Goal: Task Accomplishment & Management: Use online tool/utility

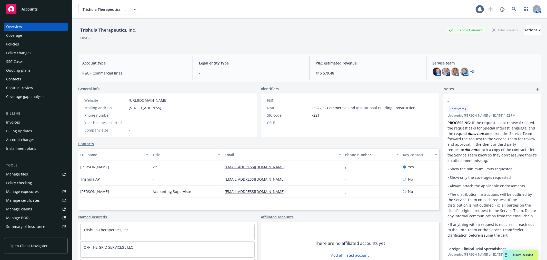
click at [42, 43] on div "Policies" at bounding box center [36, 44] width 60 height 8
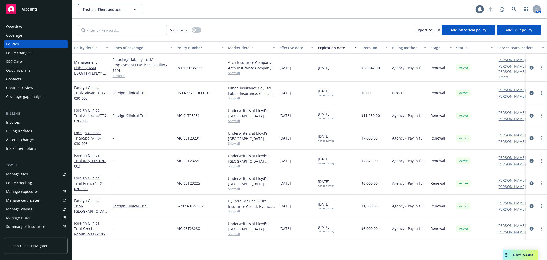
click at [93, 13] on button "Trishula Therapeutics, Inc." at bounding box center [110, 9] width 64 height 10
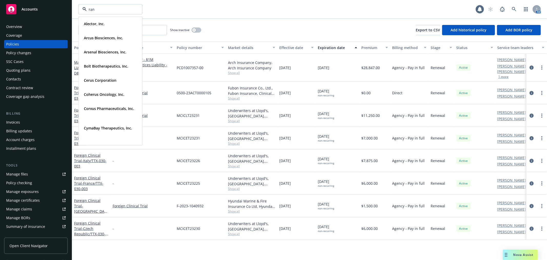
type input "rani"
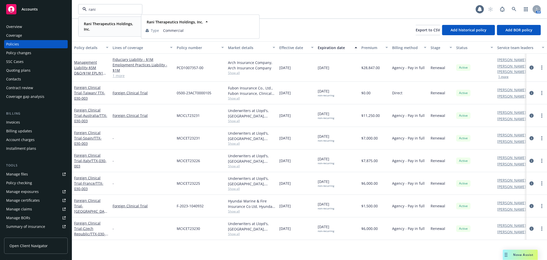
click at [98, 26] on strong "Rani Therapeutics Holdings, Inc." at bounding box center [108, 26] width 49 height 10
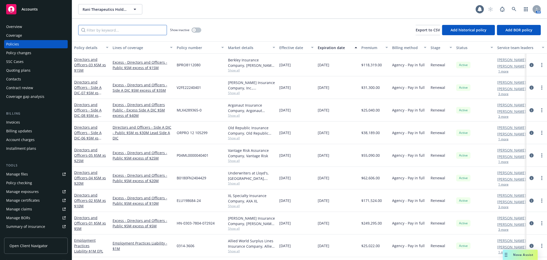
click at [116, 32] on input "Filter by keyword..." at bounding box center [122, 30] width 89 height 10
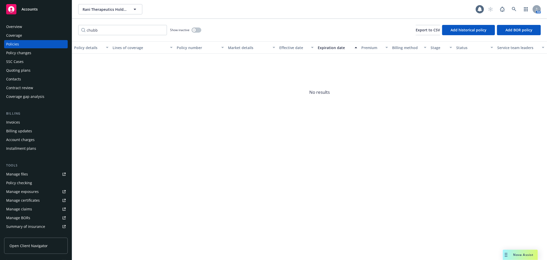
click at [196, 33] on div "Show inactive" at bounding box center [185, 30] width 31 height 10
click at [196, 29] on button "button" at bounding box center [197, 29] width 10 height 5
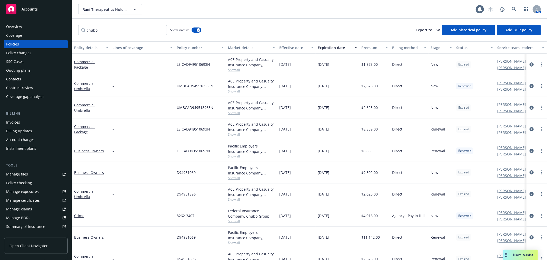
click at [297, 45] on div "Effective date" at bounding box center [293, 47] width 29 height 5
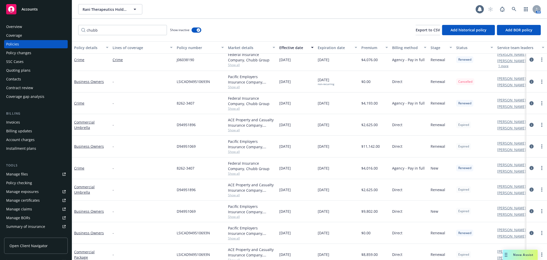
scroll to position [57, 0]
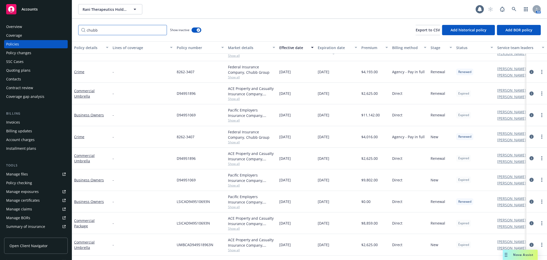
drag, startPoint x: 17, startPoint y: 24, endPoint x: 7, endPoint y: 24, distance: 10.5
click at [7, 24] on div "Accounts Overview Coverage Policies Policy changes SSC Cases Quoting plans Cont…" at bounding box center [273, 130] width 547 height 260
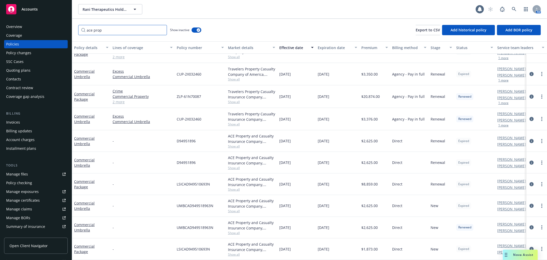
scroll to position [0, 0]
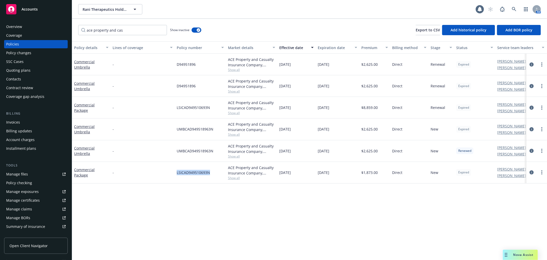
drag, startPoint x: 211, startPoint y: 172, endPoint x: 175, endPoint y: 173, distance: 36.4
click at [175, 173] on div "LSICAD949510693N" at bounding box center [200, 173] width 51 height 22
copy span "LSICAD949510693N"
drag, startPoint x: 200, startPoint y: 172, endPoint x: 207, endPoint y: 172, distance: 6.7
click at [200, 172] on span "LSICAD949510693N" at bounding box center [193, 172] width 33 height 5
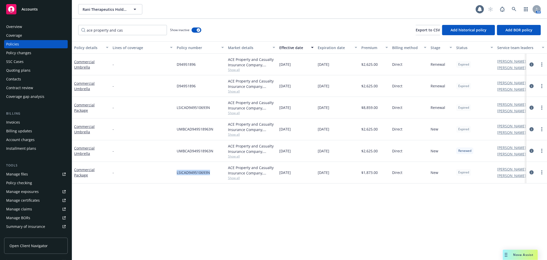
drag, startPoint x: 211, startPoint y: 171, endPoint x: 174, endPoint y: 173, distance: 37.2
click at [174, 173] on div "Commercial Package - LSICAD949510693N ACE Property and Casualty Insurance Compa…" at bounding box center [319, 173] width 495 height 22
copy div "LSICAD949510693N"
drag, startPoint x: 196, startPoint y: 152, endPoint x: 176, endPoint y: 154, distance: 20.3
click at [176, 154] on div "UMBCAD949518963N" at bounding box center [200, 151] width 51 height 22
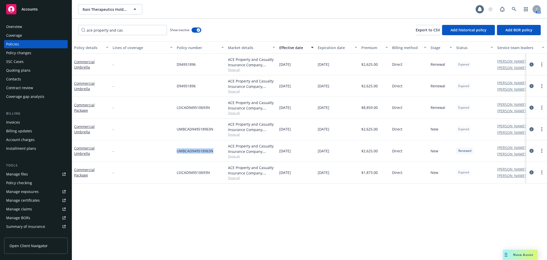
copy span "UMBCAD949518963N"
drag, startPoint x: 198, startPoint y: 86, endPoint x: 173, endPoint y: 86, distance: 24.6
click at [173, 86] on div "Commercial Umbrella - D94951896 ACE Property and Casualty Insurance Company, Ch…" at bounding box center [319, 86] width 495 height 22
copy div "D94951896"
drag, startPoint x: 134, startPoint y: 27, endPoint x: 58, endPoint y: 28, distance: 75.4
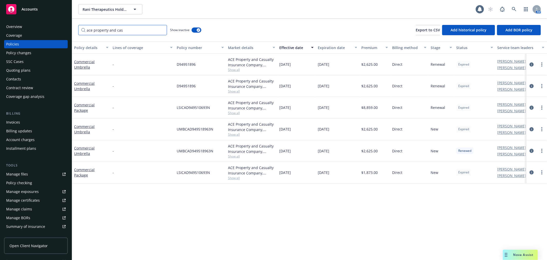
click at [58, 28] on div "Accounts Overview Coverage Policies Policy changes SSC Cases Quoting plans Cont…" at bounding box center [273, 130] width 547 height 260
type input "auto"
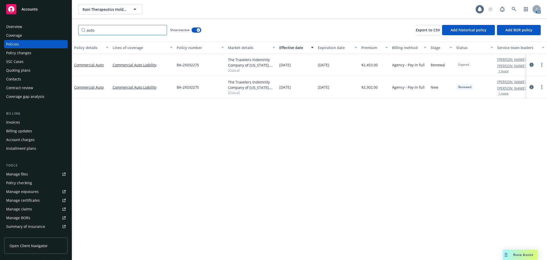
click at [162, 30] on input "auto" at bounding box center [122, 30] width 89 height 10
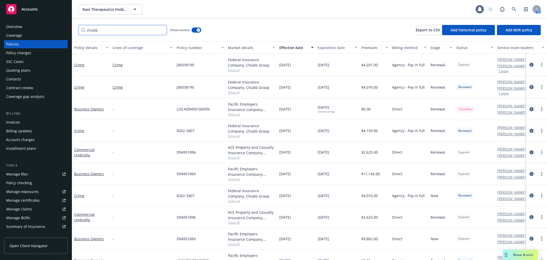
type input "chubb"
click at [240, 114] on span "Show all" at bounding box center [251, 114] width 47 height 4
click at [278, 115] on div "09/17/2023" at bounding box center [296, 109] width 38 height 22
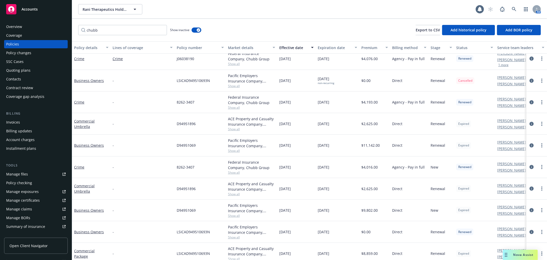
click at [289, 48] on div "Effective date" at bounding box center [293, 47] width 29 height 5
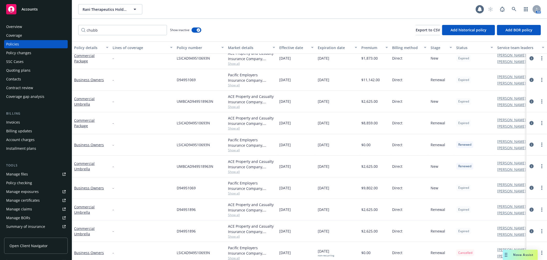
click at [289, 48] on div "Effective date" at bounding box center [293, 47] width 29 height 5
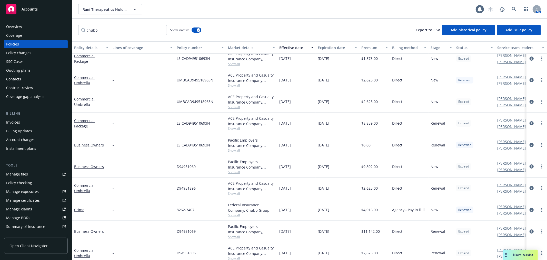
scroll to position [0, 0]
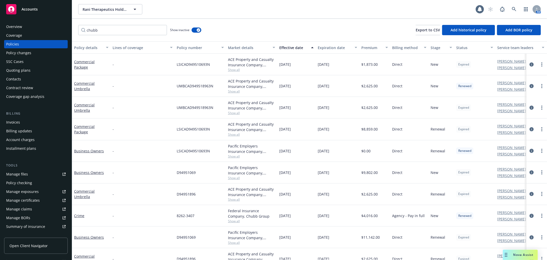
click at [291, 49] on div "Effective date" at bounding box center [293, 47] width 29 height 5
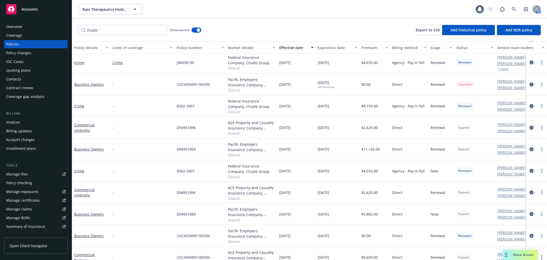
scroll to position [28, 0]
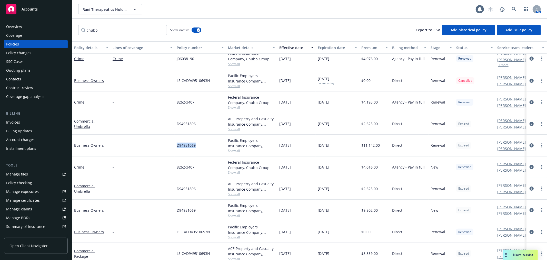
drag, startPoint x: 197, startPoint y: 144, endPoint x: 170, endPoint y: 145, distance: 26.7
click at [170, 145] on div "Business Owners - D94951069 Pacific Employers Insurance Company, Chubb Group Sh…" at bounding box center [319, 145] width 495 height 22
copy div "D94951069"
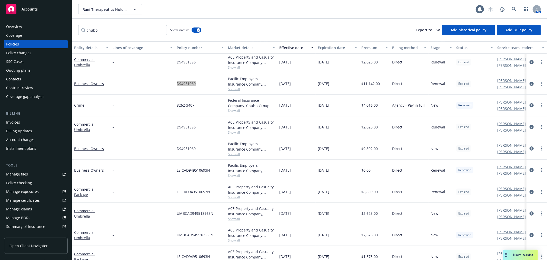
scroll to position [97, 0]
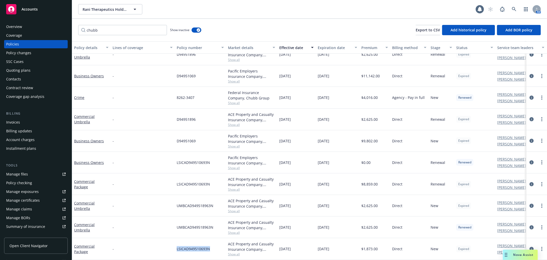
drag, startPoint x: 211, startPoint y: 244, endPoint x: 168, endPoint y: 244, distance: 42.6
click at [168, 244] on div "Commercial Package - LSICAD949510693N ACE Property and Casualty Insurance Compa…" at bounding box center [319, 249] width 495 height 22
copy div "LSICAD949510693N"
click at [34, 171] on link "Manage files" at bounding box center [36, 174] width 64 height 8
click at [124, 9] on span "Rani Therapeutics Holdings, Inc." at bounding box center [105, 9] width 44 height 5
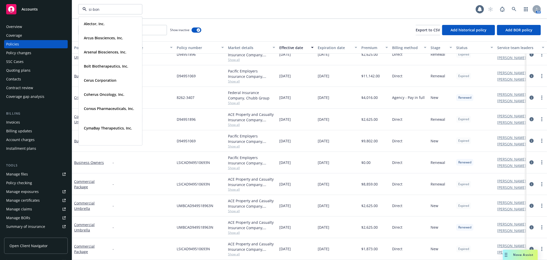
type input "si-bone"
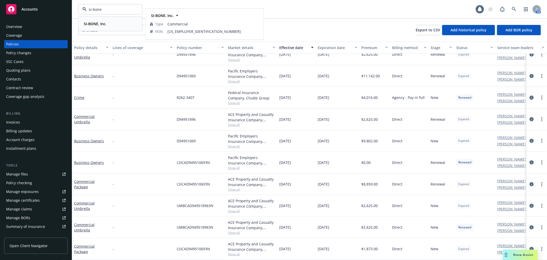
click at [110, 24] on div "SI-BONE, Inc." at bounding box center [110, 23] width 57 height 7
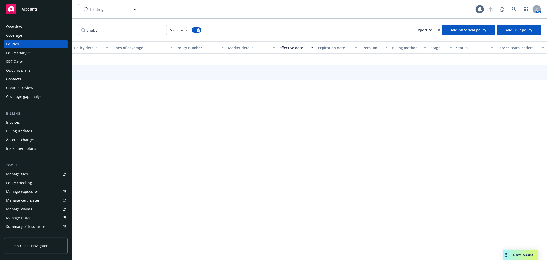
scroll to position [81, 0]
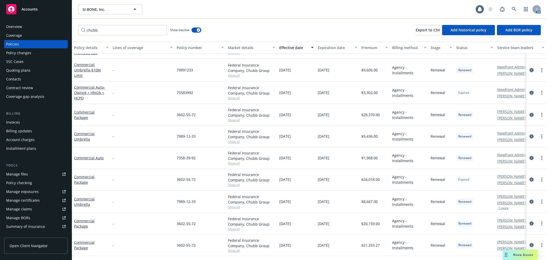
click at [26, 53] on div "Policy changes" at bounding box center [18, 53] width 25 height 8
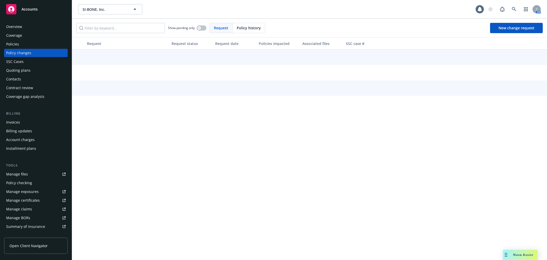
click at [24, 70] on div "Quoting plans" at bounding box center [18, 70] width 24 height 8
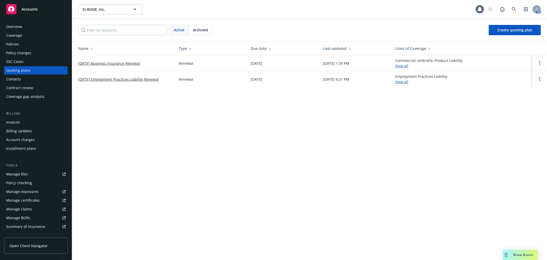
click at [123, 62] on link "[DATE] Business Insurance Renewal" at bounding box center [109, 63] width 62 height 5
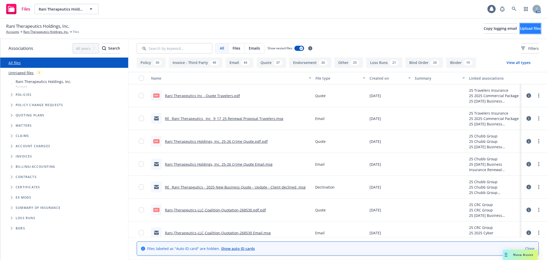
click at [522, 31] on button "Upload files" at bounding box center [530, 28] width 21 height 10
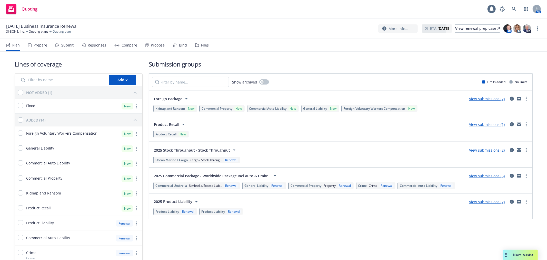
click at [126, 45] on div "Compare" at bounding box center [130, 45] width 16 height 4
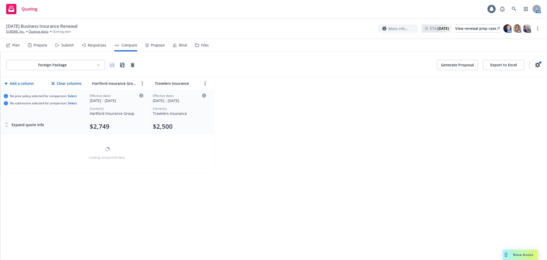
click at [157, 44] on div "Propose" at bounding box center [158, 45] width 14 height 4
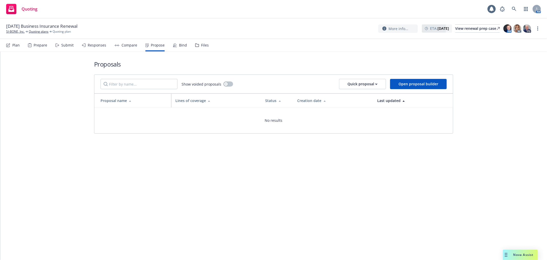
click at [180, 43] on div "Bind" at bounding box center [183, 45] width 8 height 4
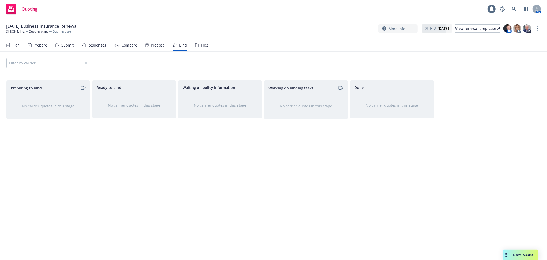
click at [153, 44] on div "Propose" at bounding box center [158, 45] width 14 height 4
